Goal: Task Accomplishment & Management: Use online tool/utility

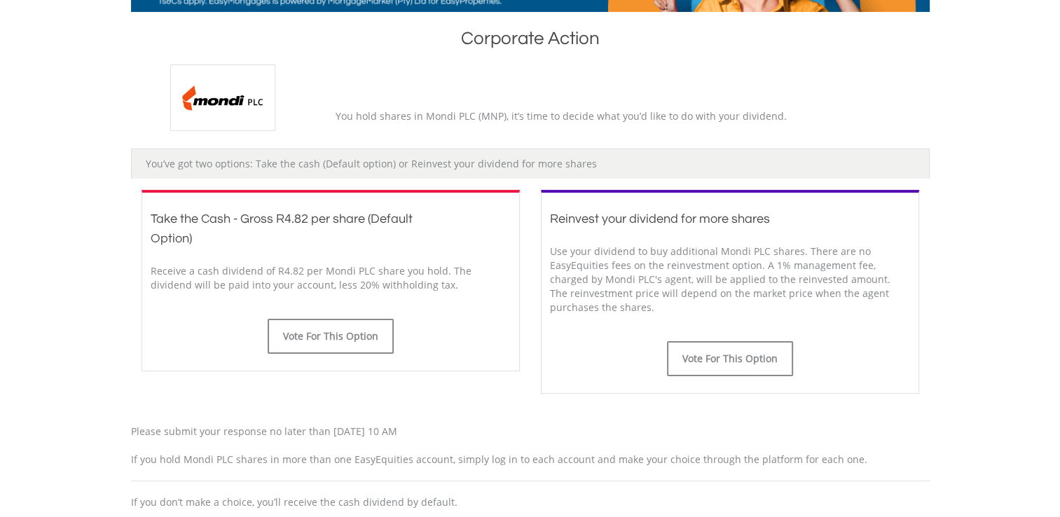
scroll to position [282, 0]
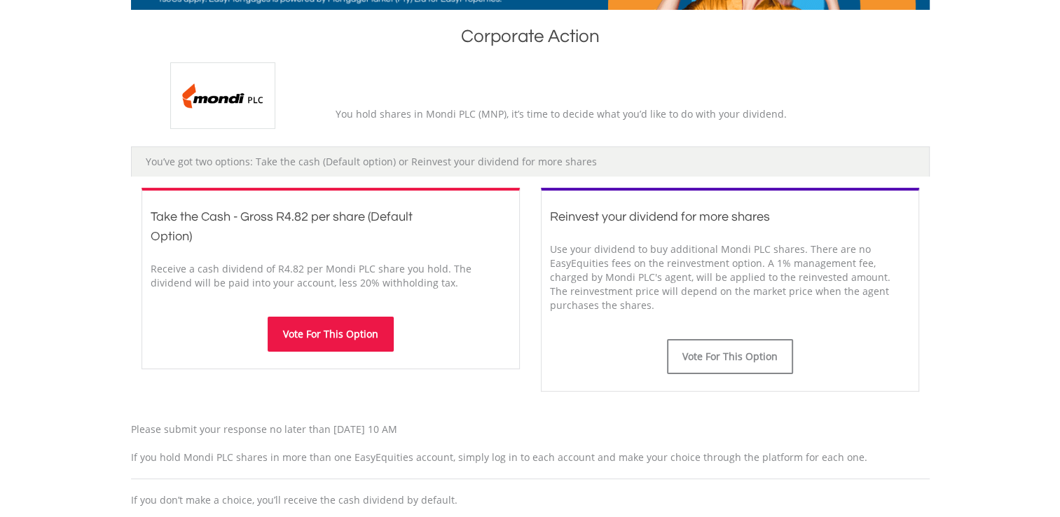
click at [359, 345] on button "Vote For This Option" at bounding box center [331, 334] width 126 height 35
